Goal: Information Seeking & Learning: Learn about a topic

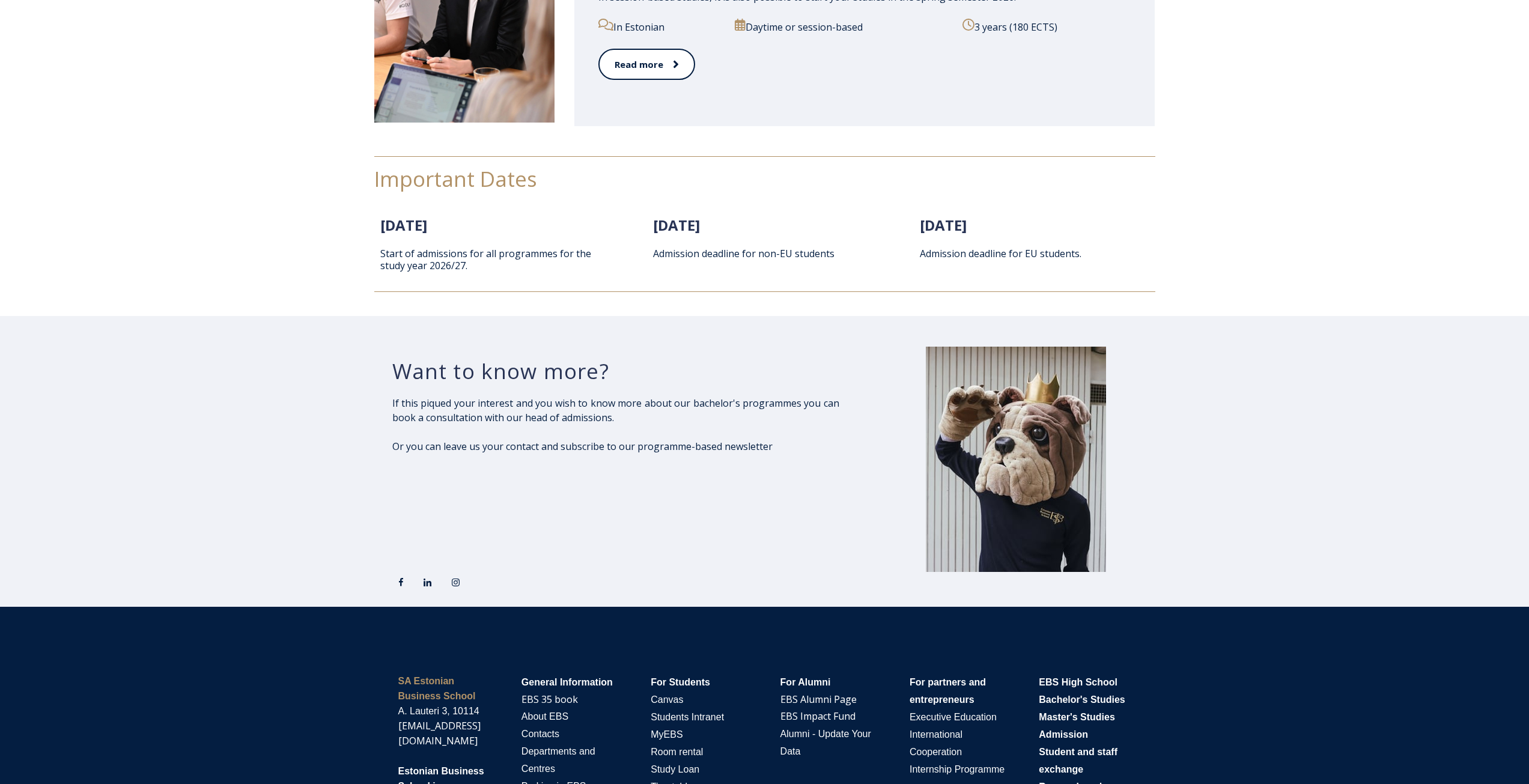
scroll to position [1561, 0]
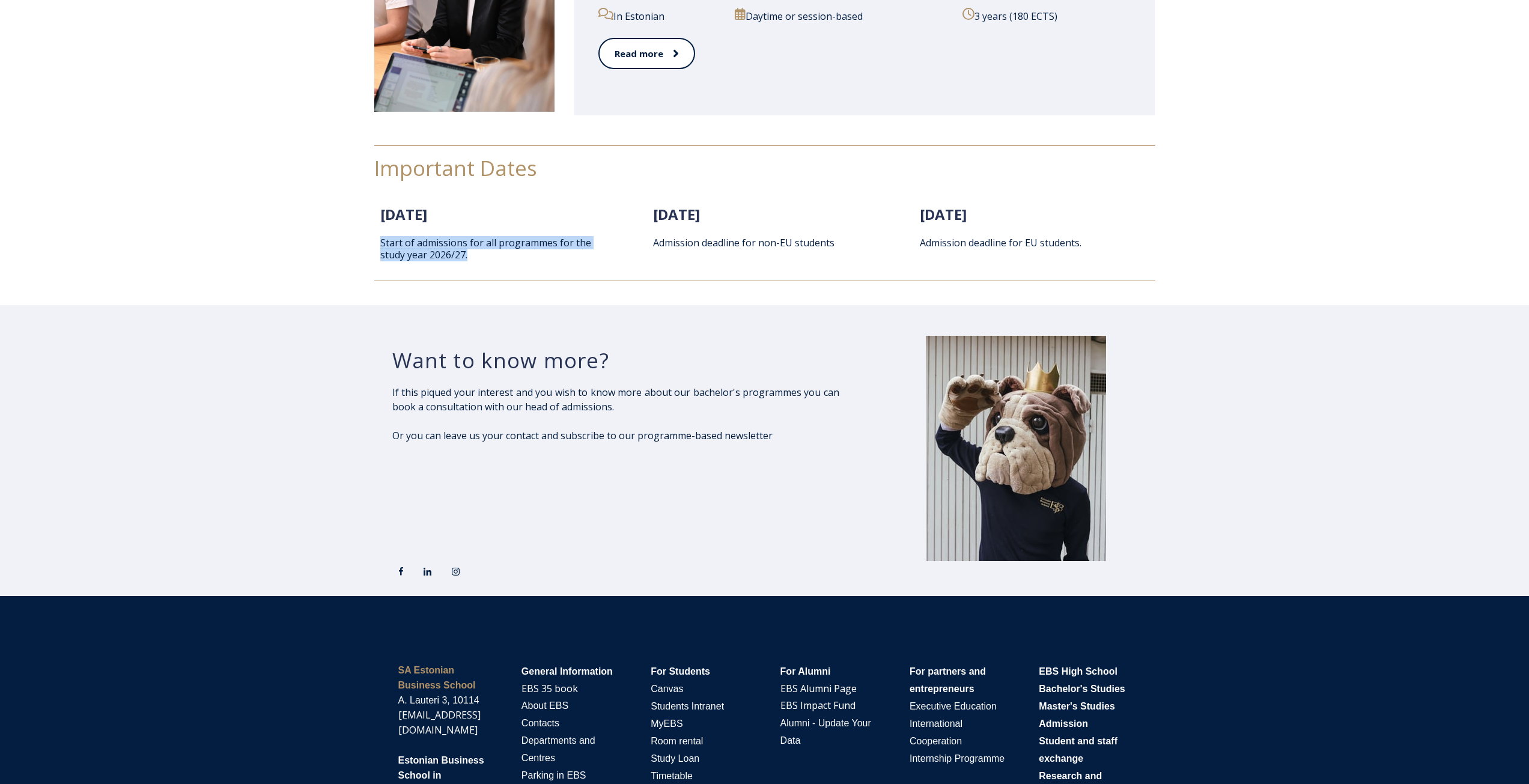
drag, startPoint x: 380, startPoint y: 239, endPoint x: 575, endPoint y: 251, distance: 195.4
click at [575, 251] on p "Start of admissions for all programmes for the study year 2026/27." at bounding box center [498, 248] width 235 height 24
click at [522, 231] on span "1. February 2026 Start of admissions for all programmes for the study year 2026…" at bounding box center [498, 232] width 235 height 56
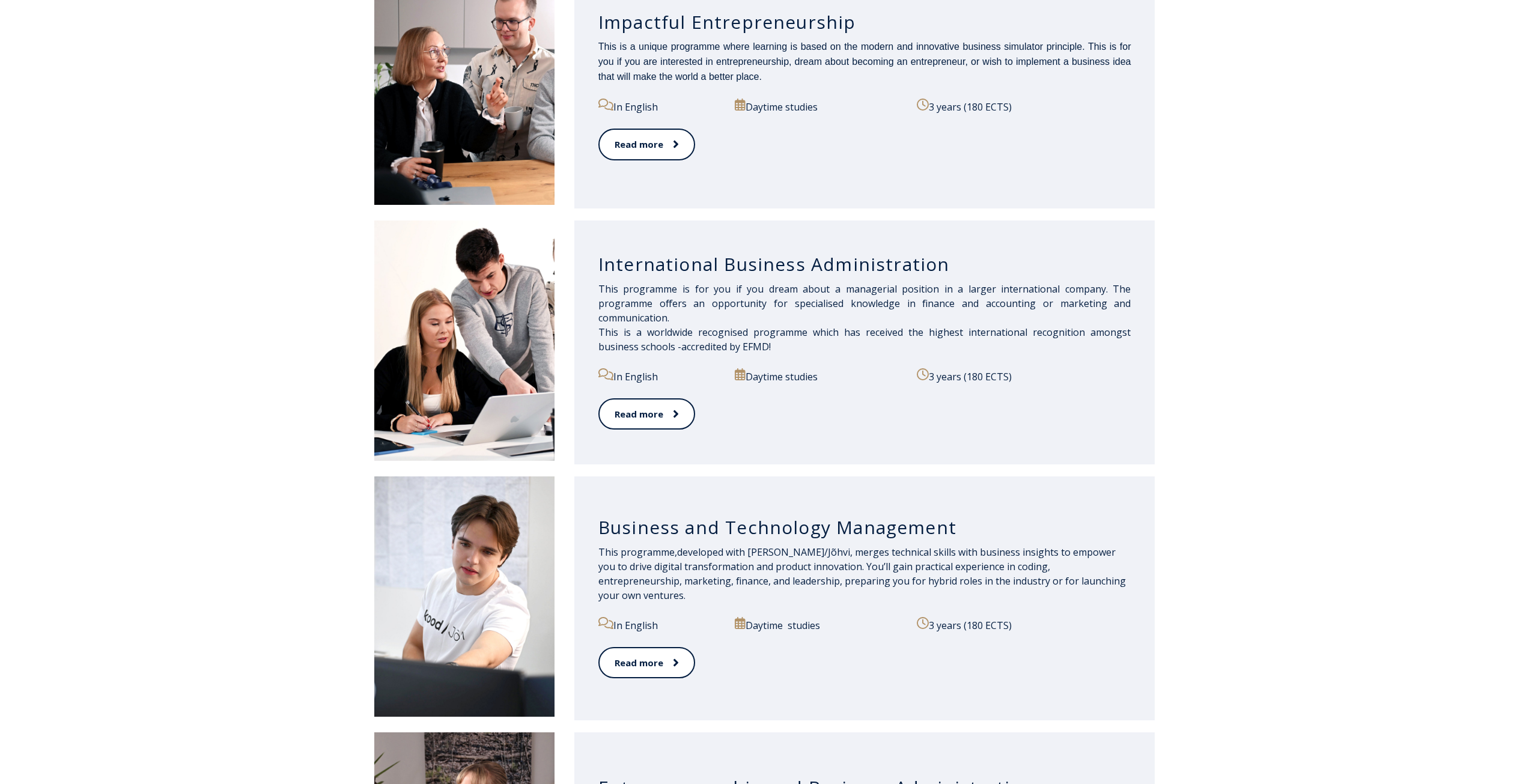
scroll to position [661, 0]
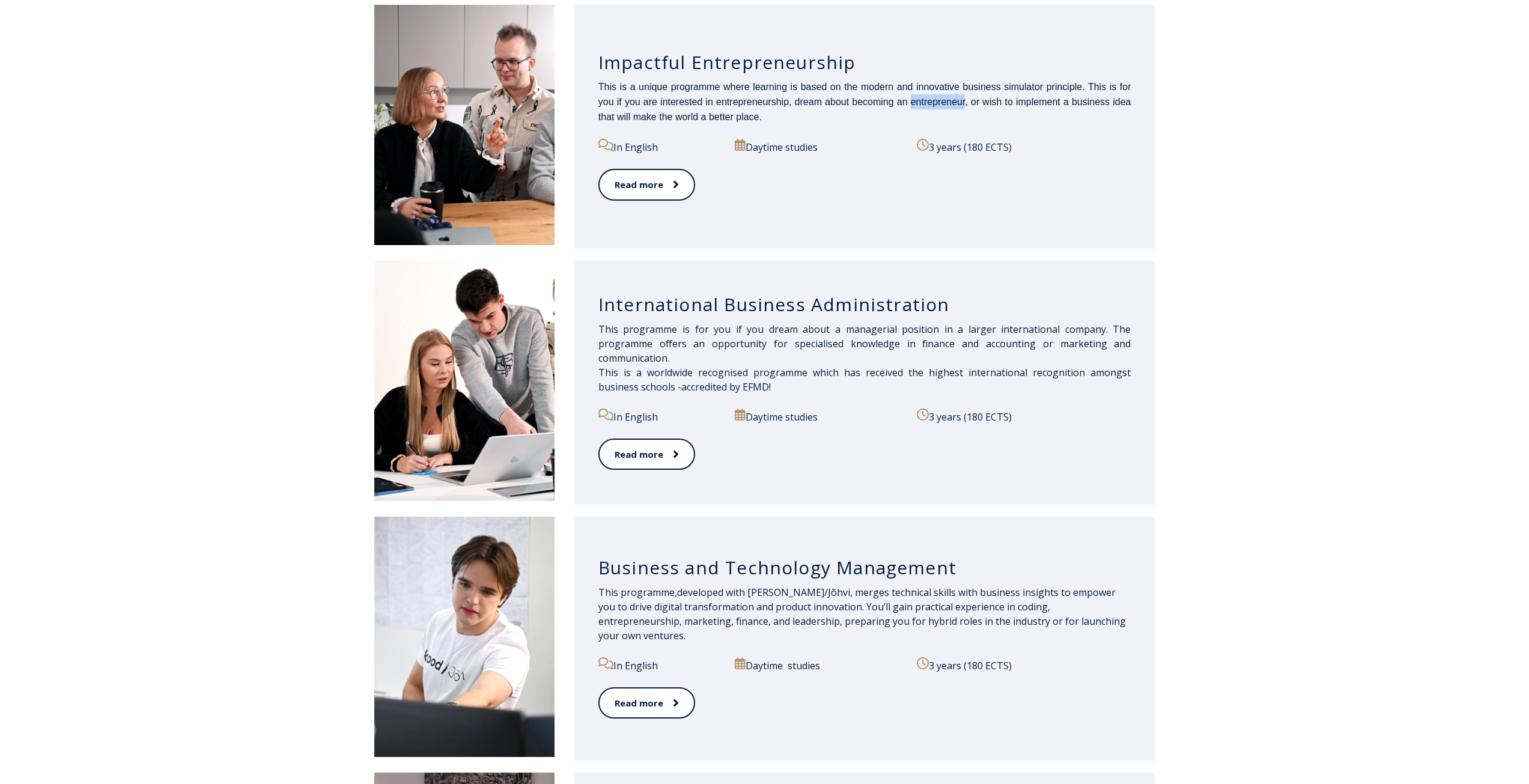
drag, startPoint x: 912, startPoint y: 101, endPoint x: 965, endPoint y: 102, distance: 53.0
click at [965, 102] on span "This is a unique programme where learning is based on the modern and innovative…" at bounding box center [865, 102] width 533 height 40
copy span "entrepreneur"
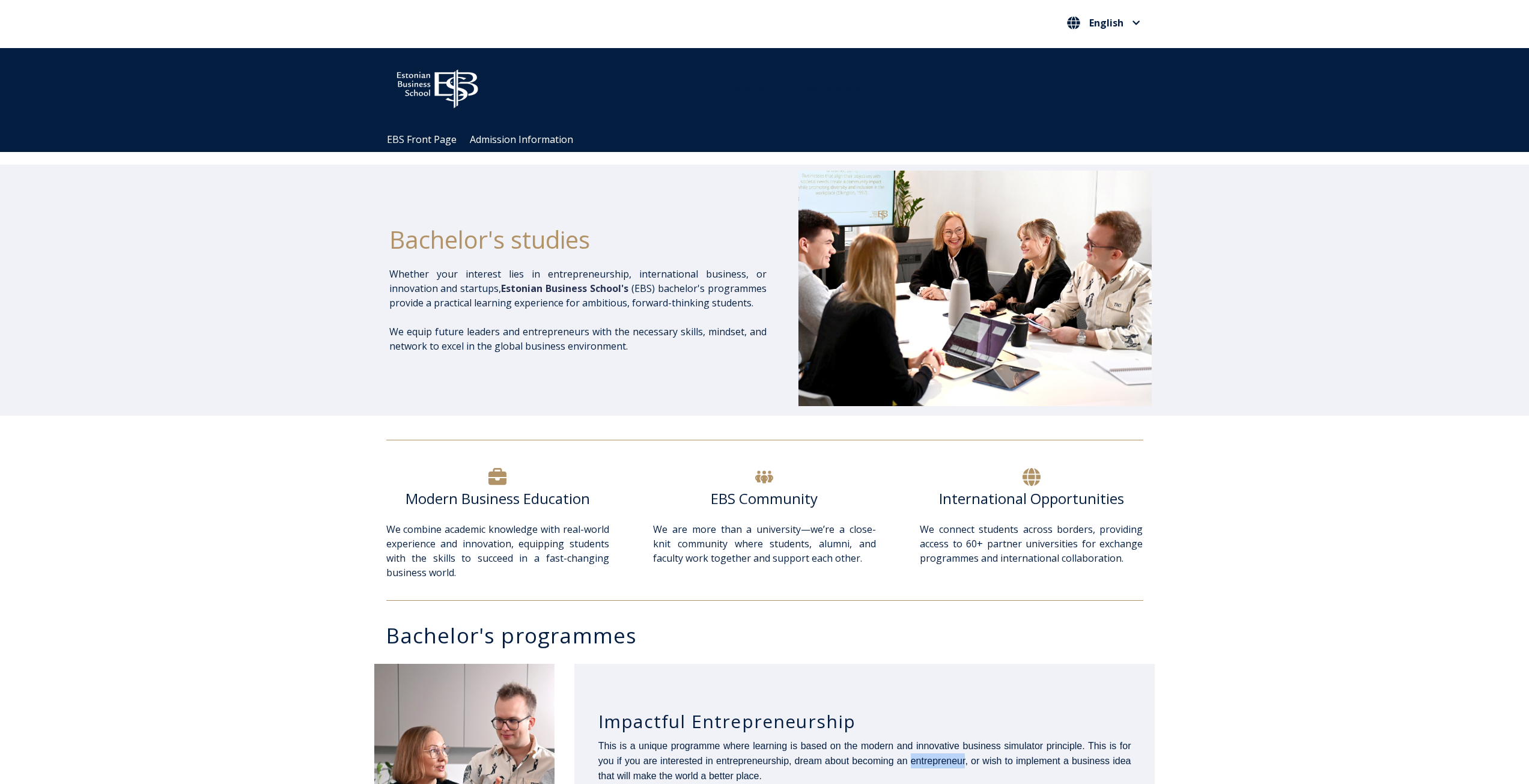
scroll to position [0, 0]
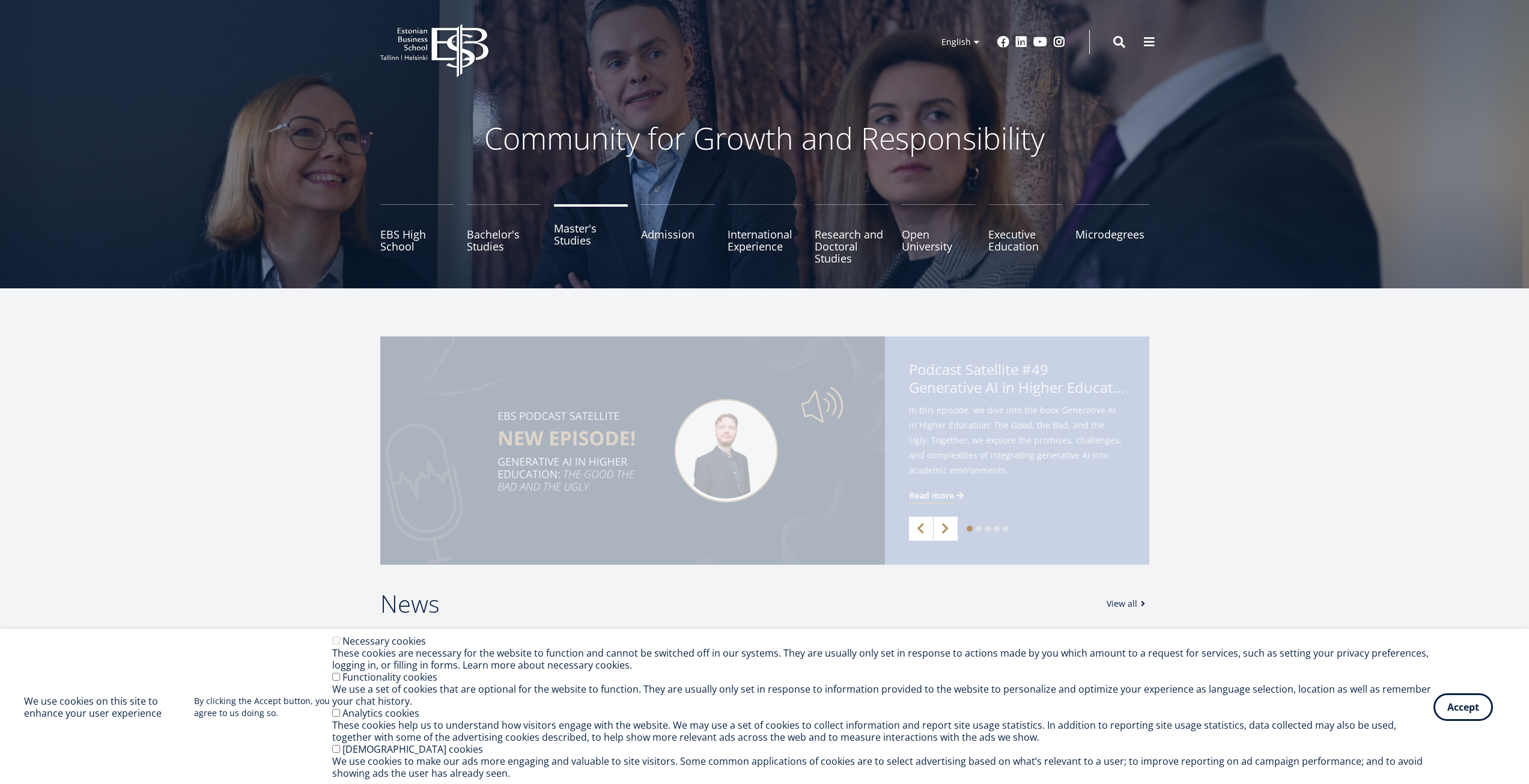
click at [598, 251] on link "Master's Studies" at bounding box center [590, 234] width 74 height 60
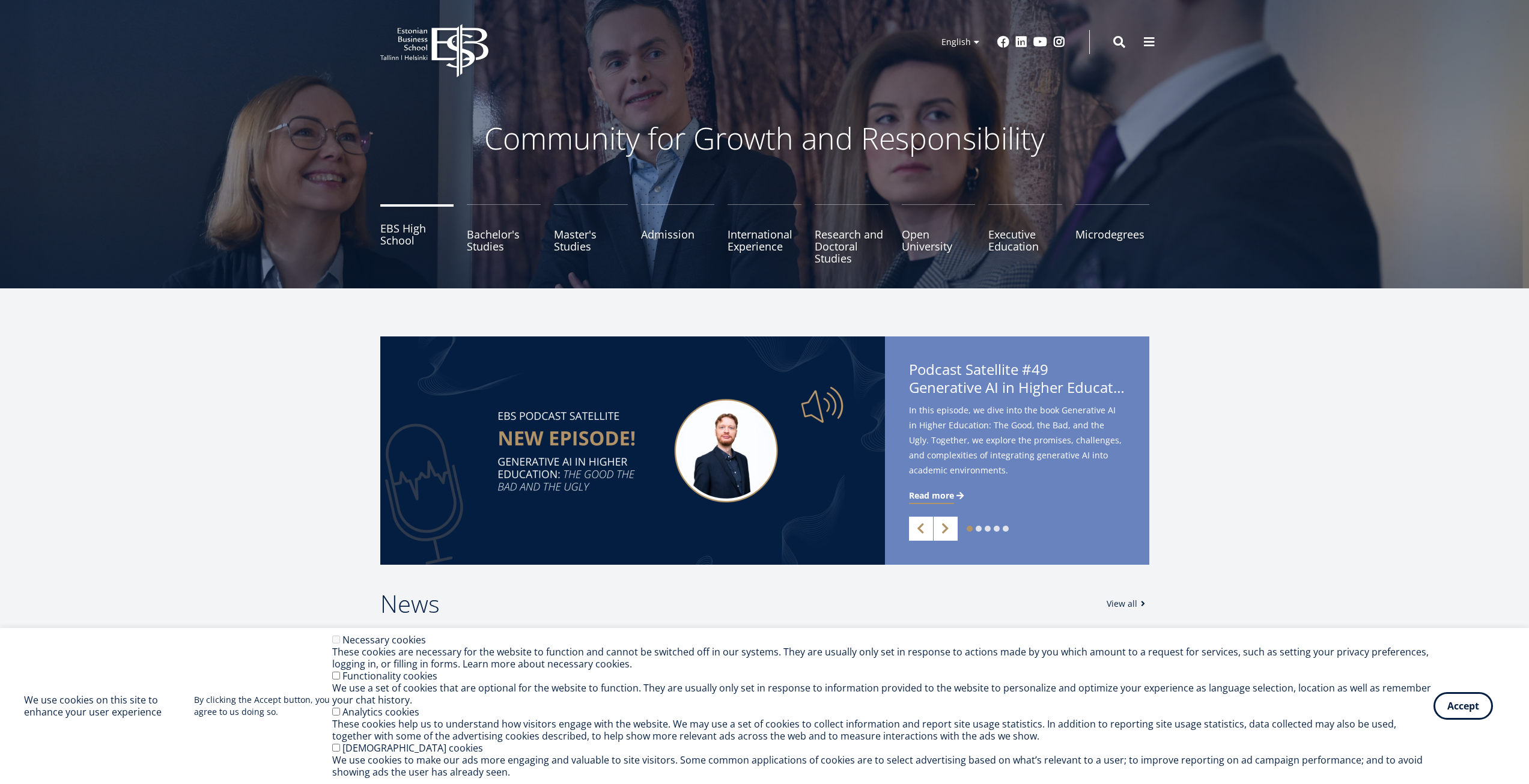
click at [409, 230] on link "EBS High School" at bounding box center [417, 234] width 74 height 60
click at [480, 224] on link "Bachelor's Studies" at bounding box center [504, 234] width 74 height 60
click at [496, 234] on link "Bachelor's Studies" at bounding box center [504, 234] width 74 height 60
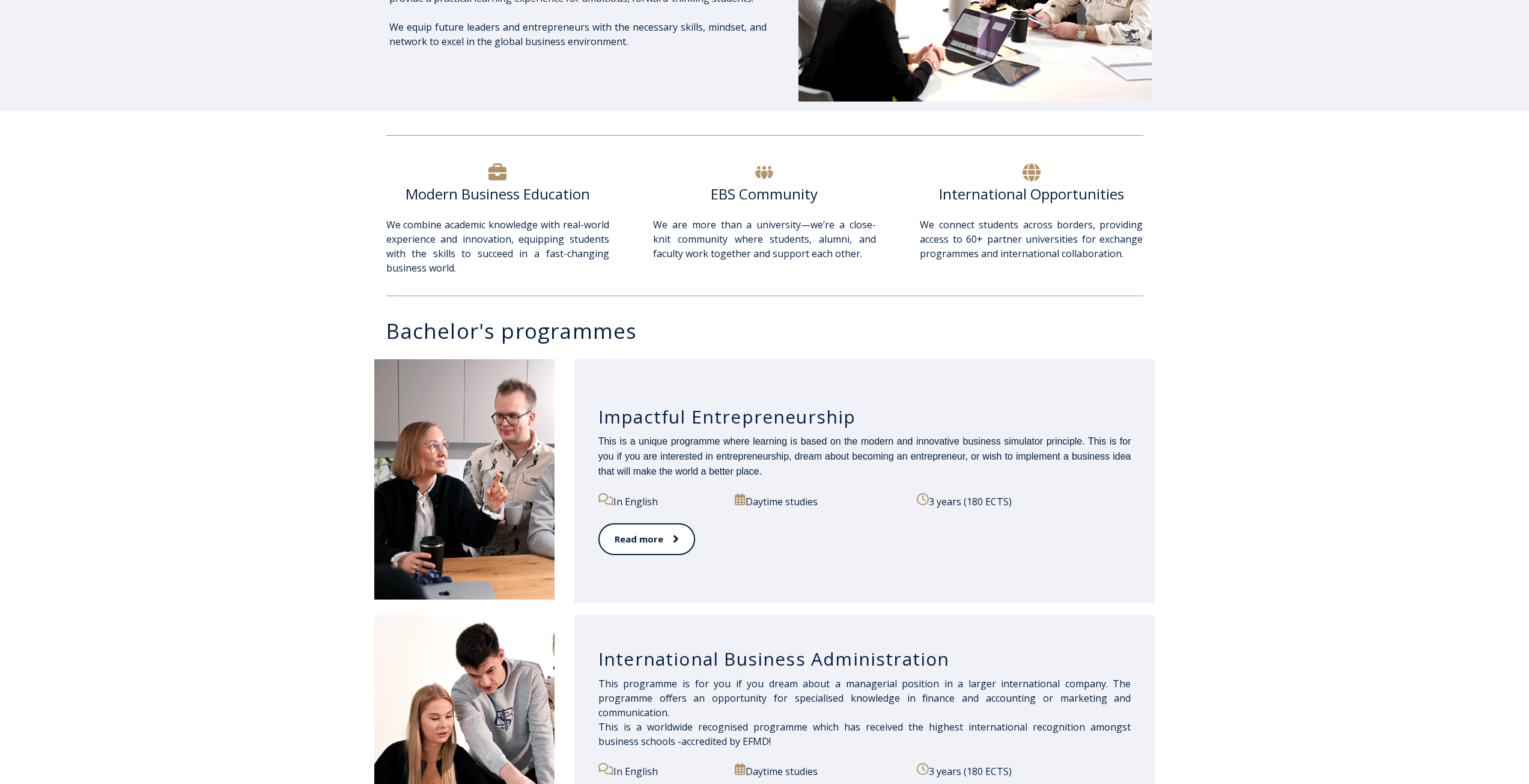
scroll to position [480, 0]
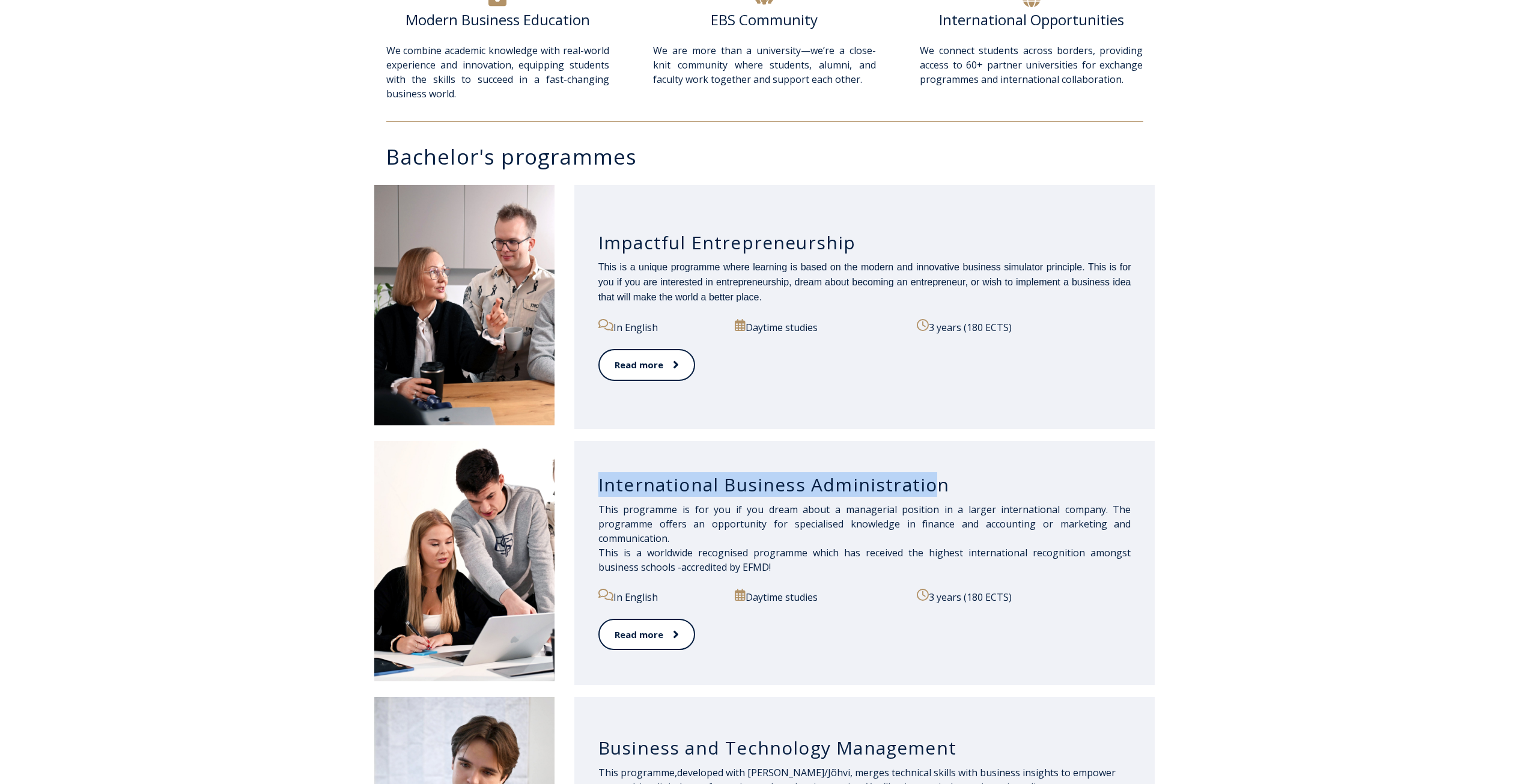
drag, startPoint x: 590, startPoint y: 484, endPoint x: 929, endPoint y: 495, distance: 339.2
click at [928, 496] on div "International Business Administration This programme is for you if you dream ab…" at bounding box center [865, 563] width 581 height 244
click at [956, 485] on h3 "International Business Administration" at bounding box center [865, 485] width 533 height 23
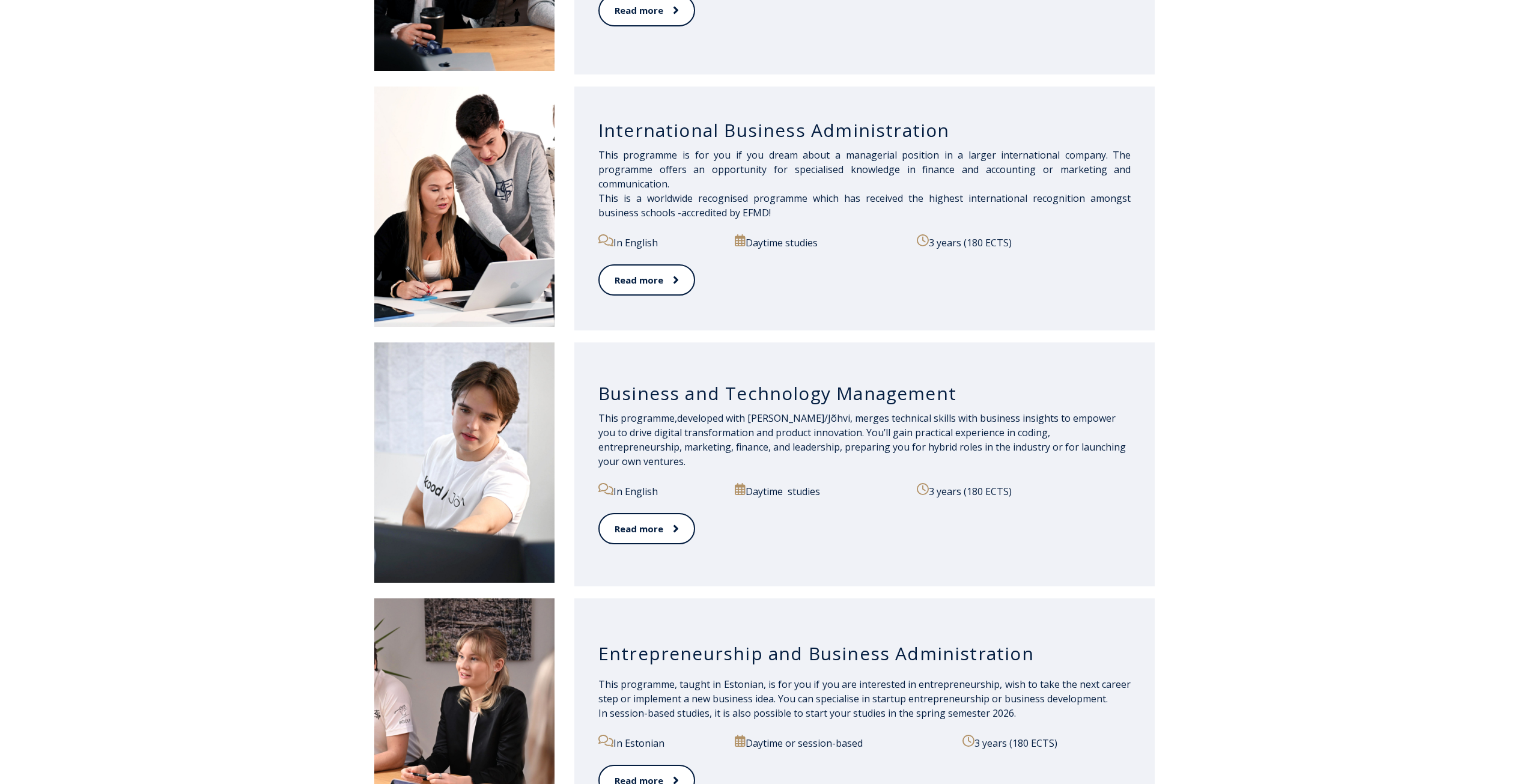
scroll to position [1021, 0]
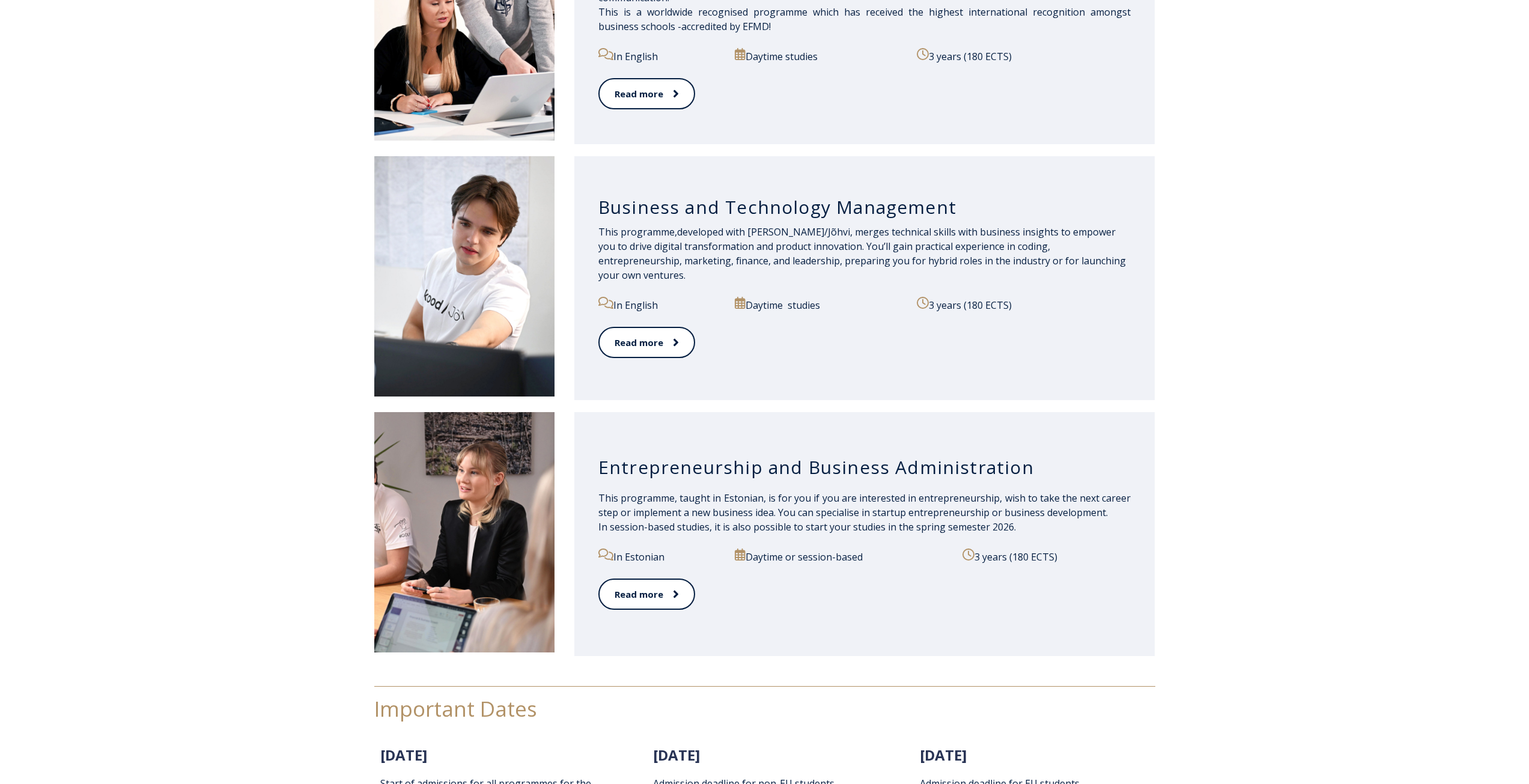
drag, startPoint x: 637, startPoint y: 555, endPoint x: 687, endPoint y: 548, distance: 50.5
click at [692, 551] on p "In Estonian" at bounding box center [660, 556] width 123 height 16
click at [681, 550] on p "In Estonian" at bounding box center [660, 556] width 123 height 16
click at [672, 541] on div "This programme, taught in Estonian, is for you if you are interested in entrepr…" at bounding box center [865, 519] width 533 height 58
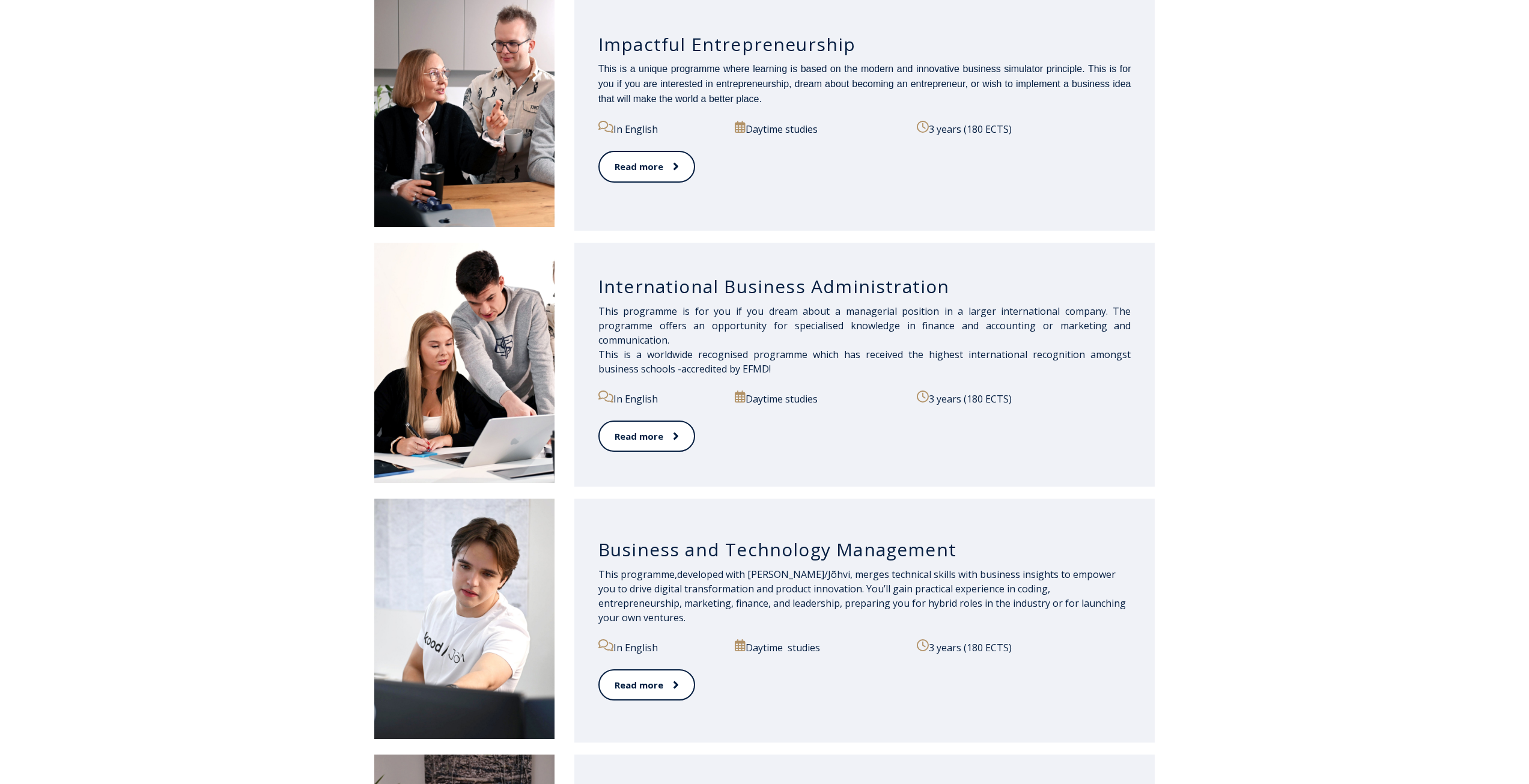
scroll to position [661, 0]
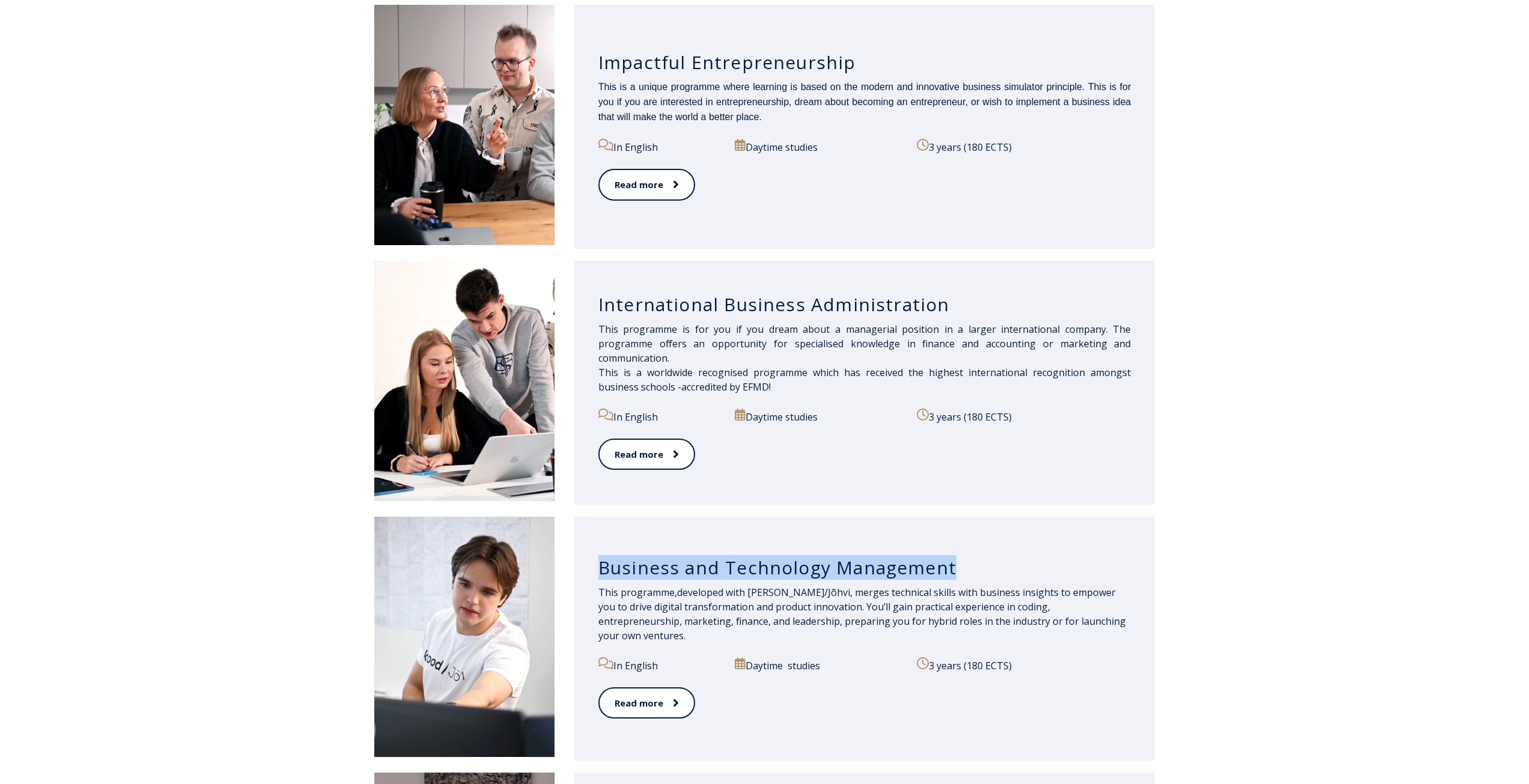
drag, startPoint x: 708, startPoint y: 581, endPoint x: 952, endPoint y: 571, distance: 244.2
click at [952, 571] on div "Business and Technology Management This programme, developed with kood/Jõhvi, m…" at bounding box center [865, 638] width 581 height 244
click at [957, 572] on h3 "Business and Technology Management" at bounding box center [865, 567] width 533 height 23
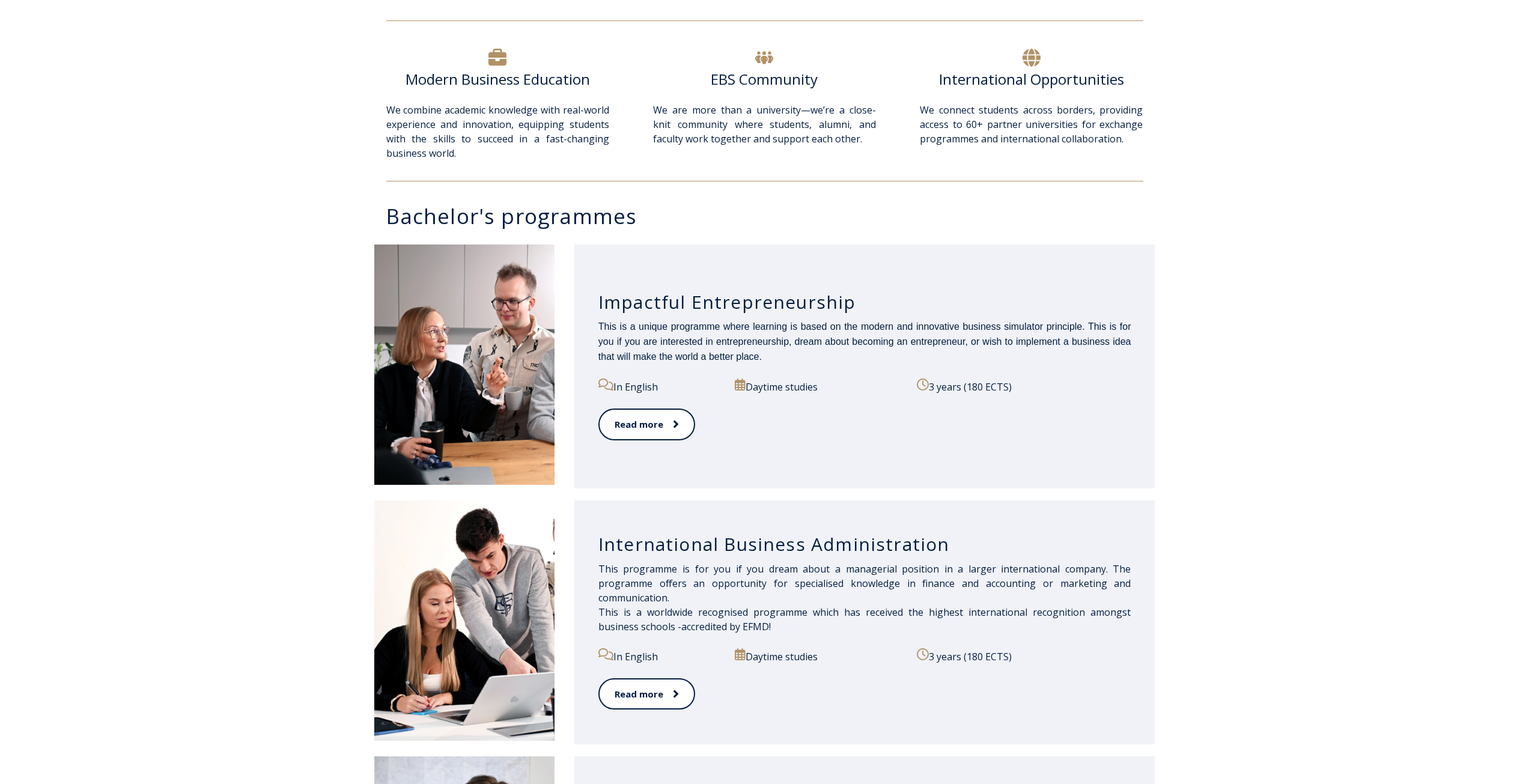
scroll to position [420, 0]
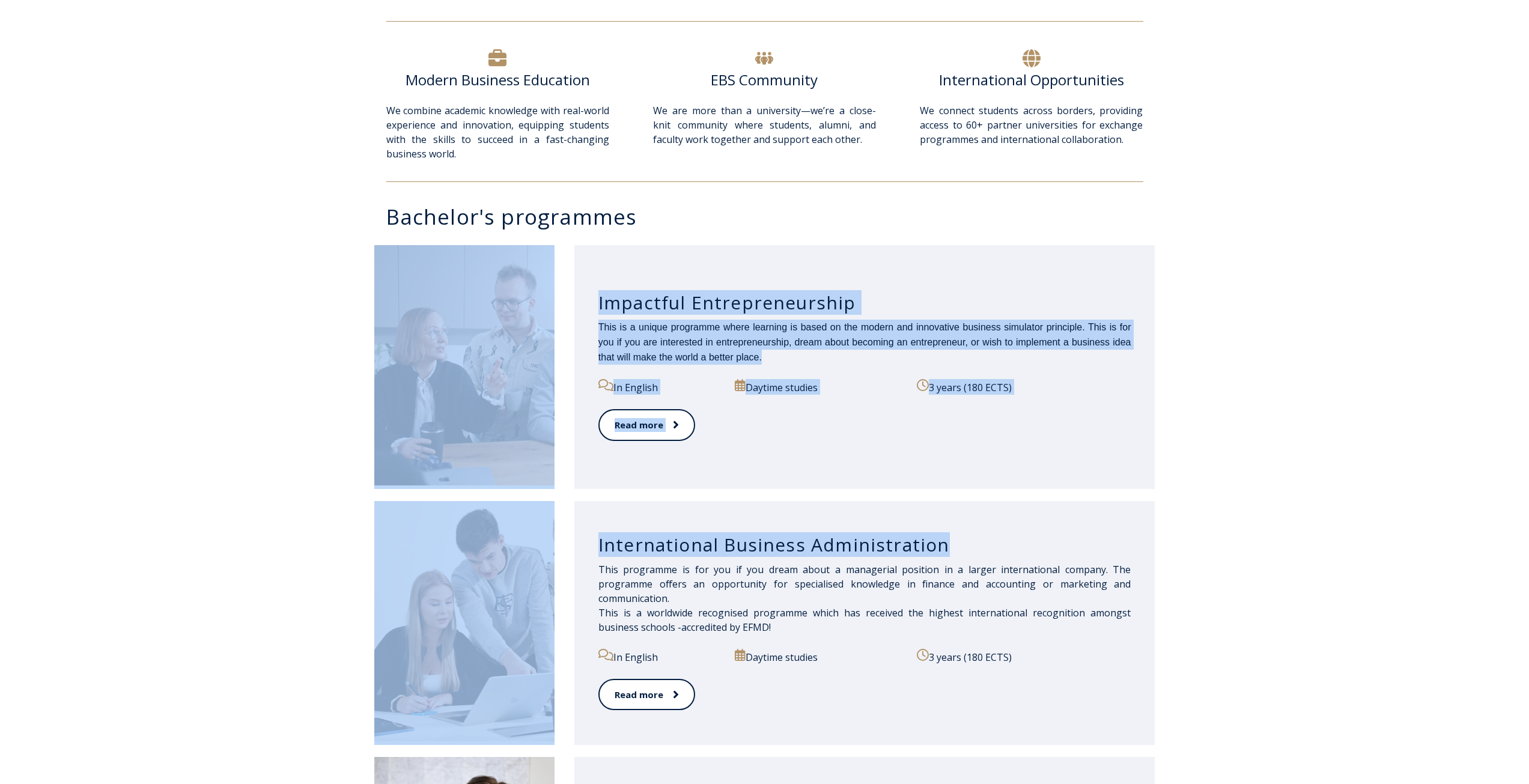
drag, startPoint x: 941, startPoint y: 542, endPoint x: 391, endPoint y: 280, distance: 609.2
click at [356, 279] on div "Community for Growth and Resp EBS Front Page Admission Information Bachelor's s…" at bounding box center [764, 683] width 1529 height 2107
click at [681, 273] on div "Impactful Entrepreneurship This is a unique programme where learning is based o…" at bounding box center [865, 367] width 581 height 244
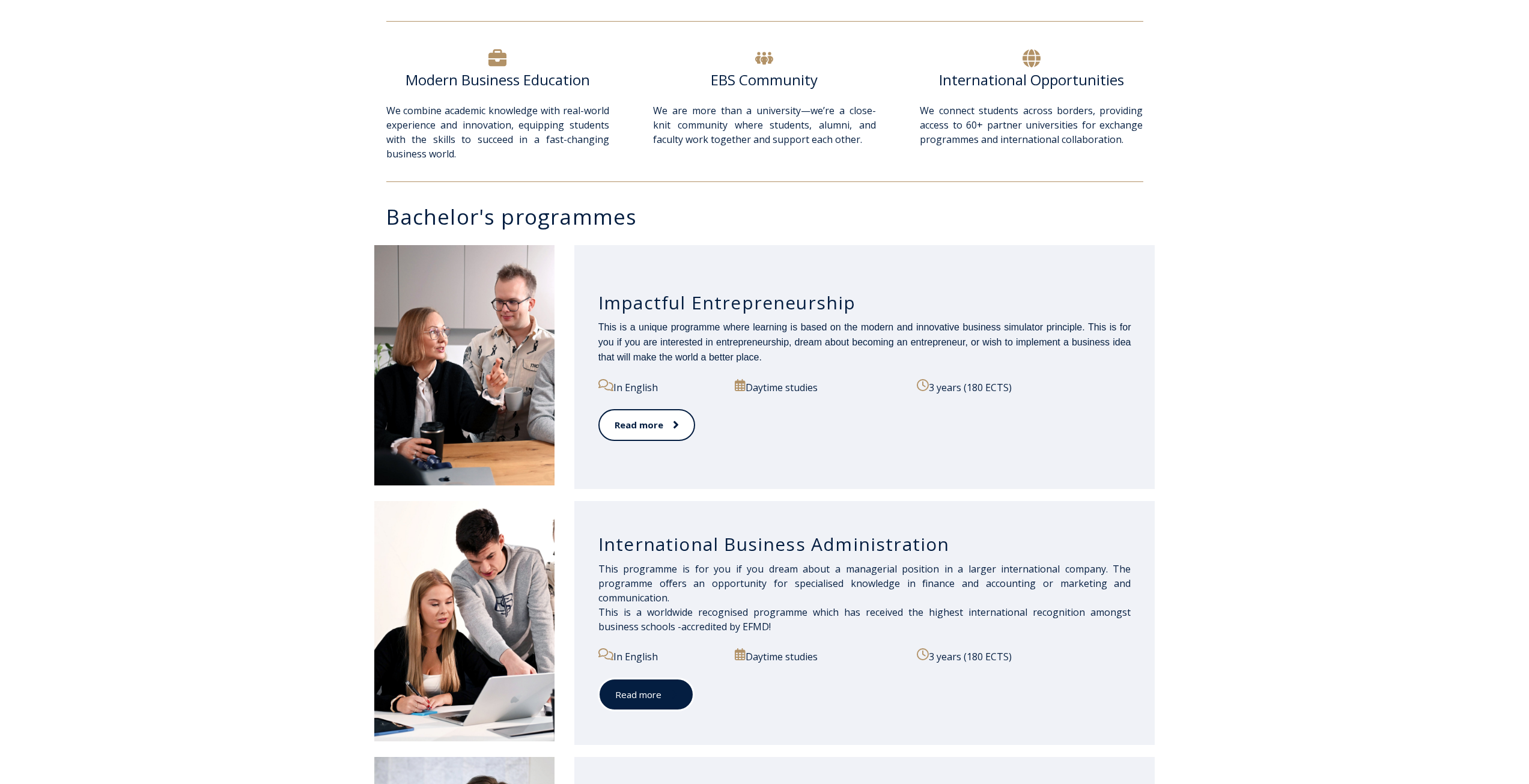
click at [638, 693] on link "Read more" at bounding box center [647, 694] width 96 height 33
